Goal: Find specific page/section: Find specific page/section

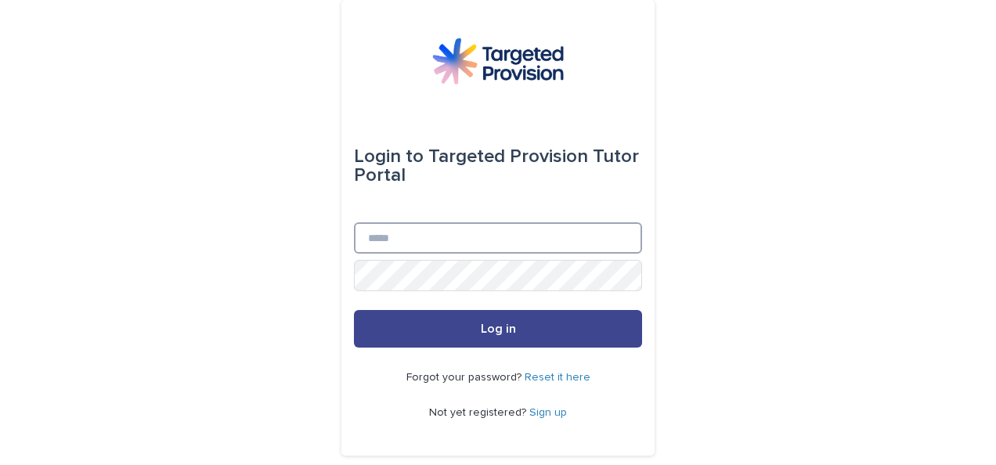
type input "**********"
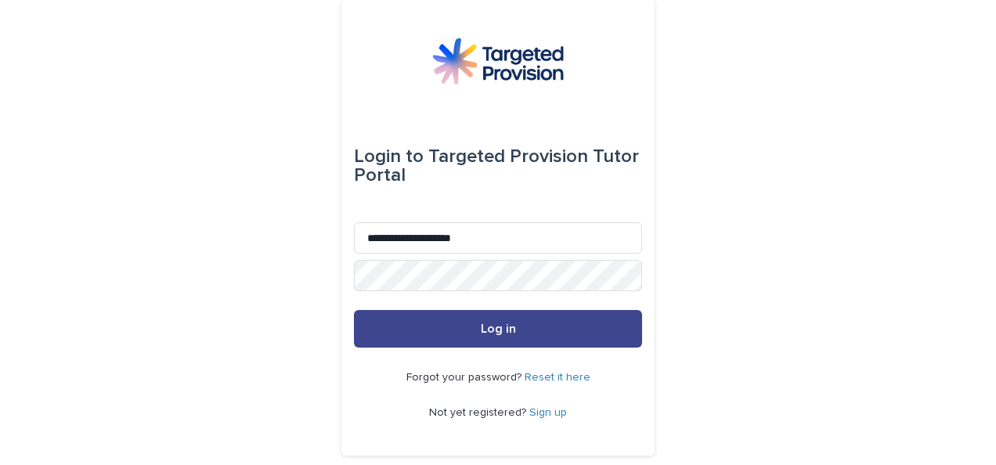
click at [495, 326] on span "Log in" at bounding box center [498, 328] width 35 height 13
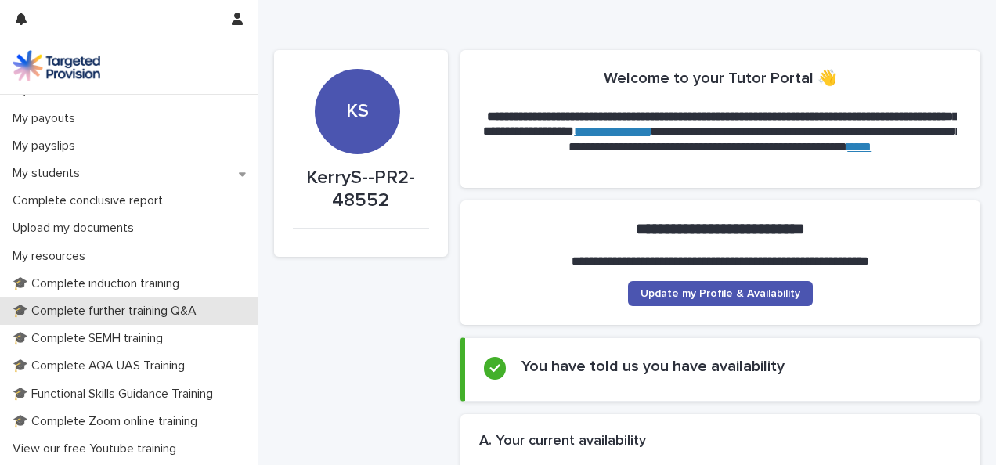
scroll to position [304, 0]
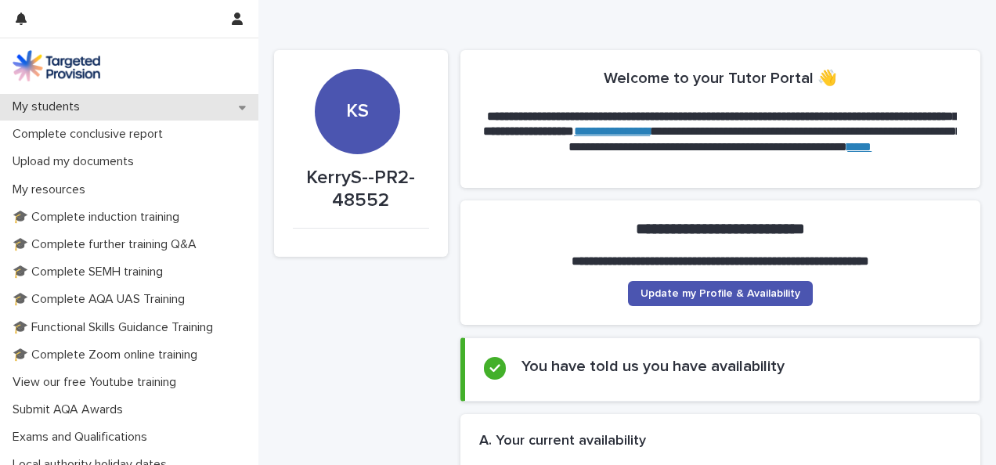
click at [74, 105] on p "My students" at bounding box center [49, 106] width 86 height 15
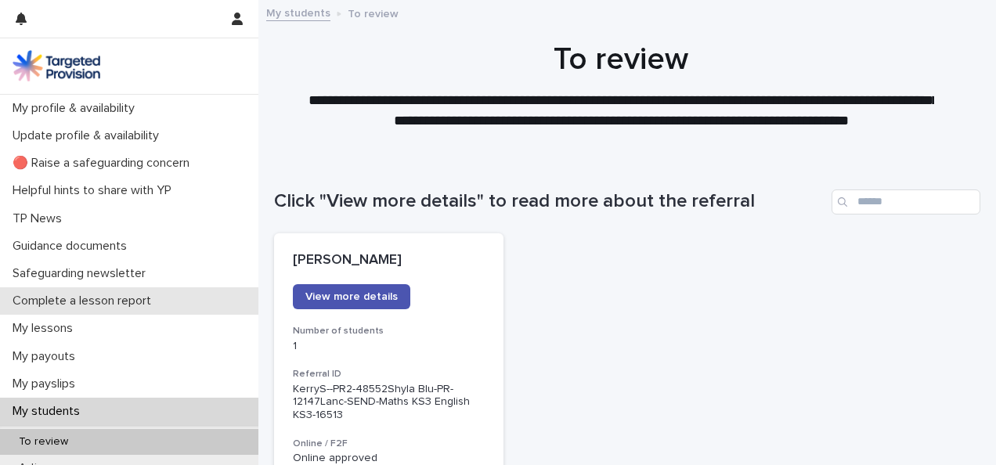
scroll to position [163, 0]
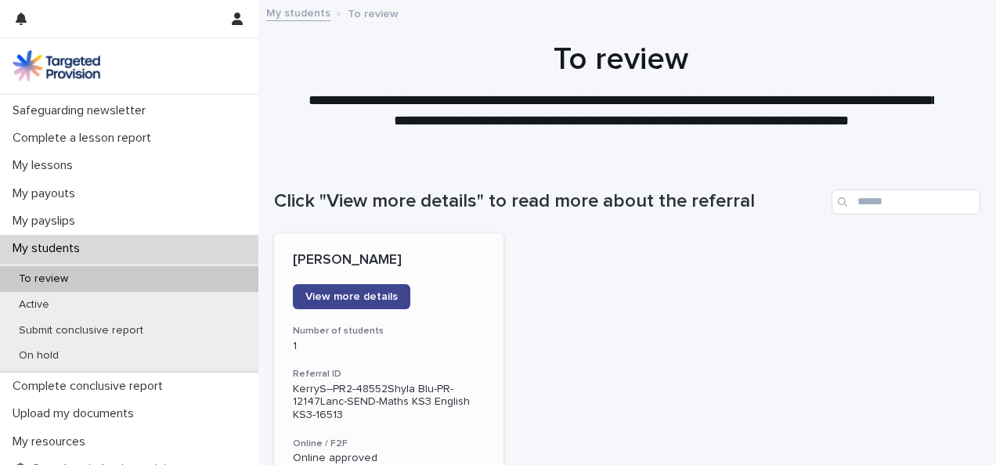
click at [318, 299] on span "View more details" at bounding box center [351, 296] width 92 height 11
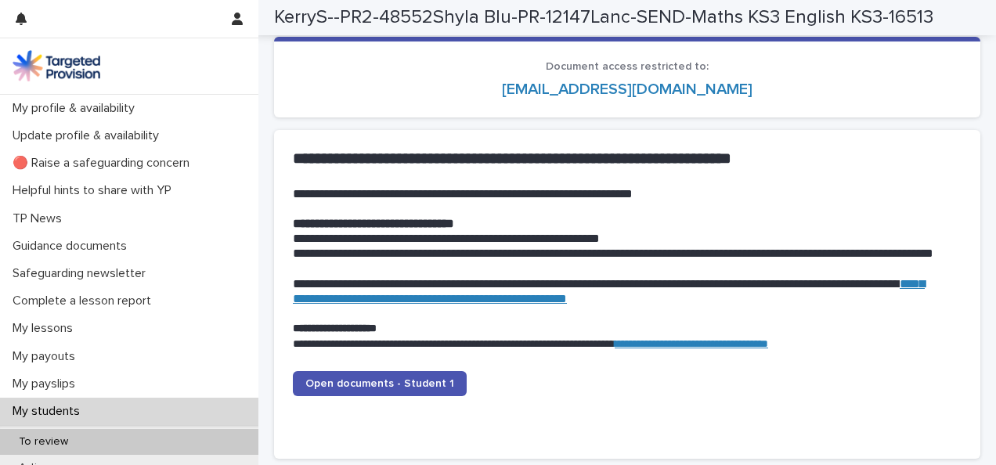
scroll to position [1551, 0]
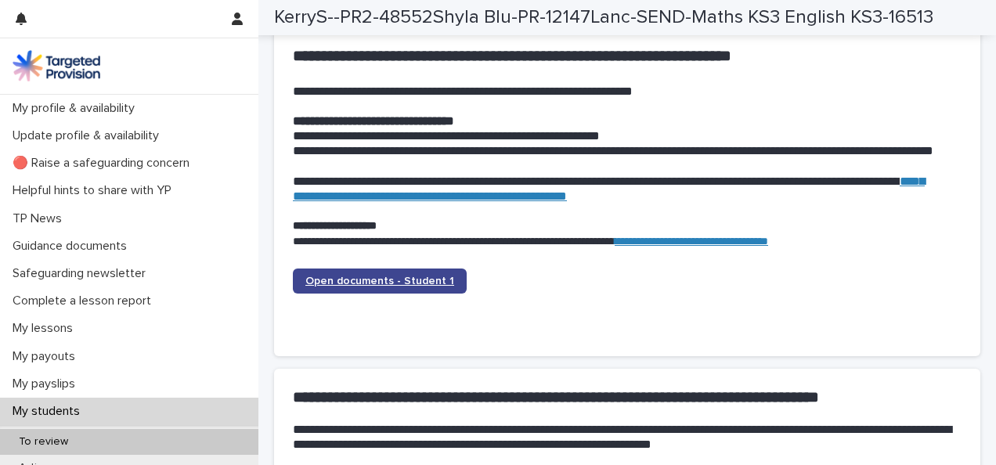
click at [407, 279] on span "Open documents - Student 1" at bounding box center [379, 281] width 149 height 11
